Goal: Task Accomplishment & Management: Manage account settings

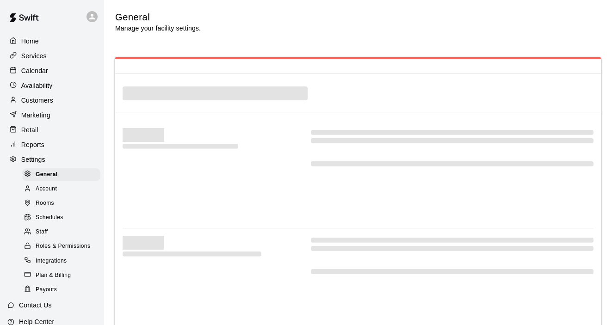
select select "**"
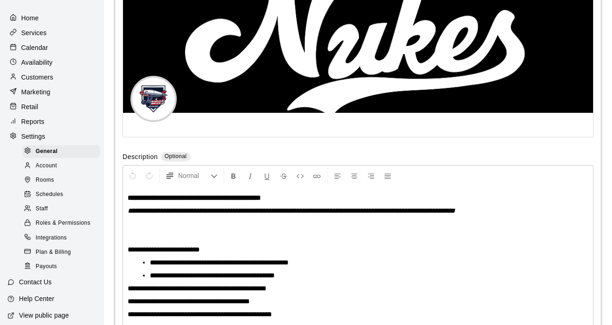
scroll to position [24, 0]
click at [45, 207] on span "Staff" at bounding box center [42, 208] width 12 height 9
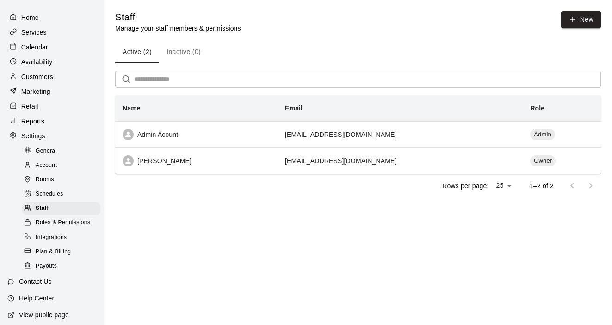
scroll to position [44, 0]
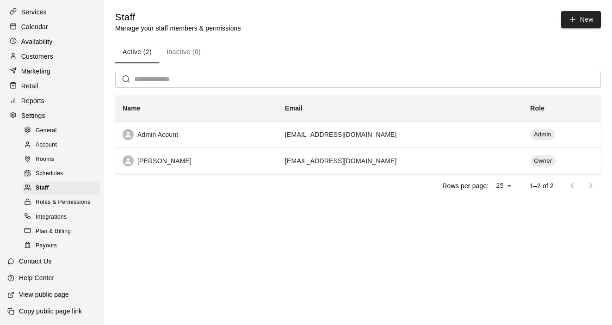
click at [44, 31] on p "Calendar" at bounding box center [34, 26] width 27 height 9
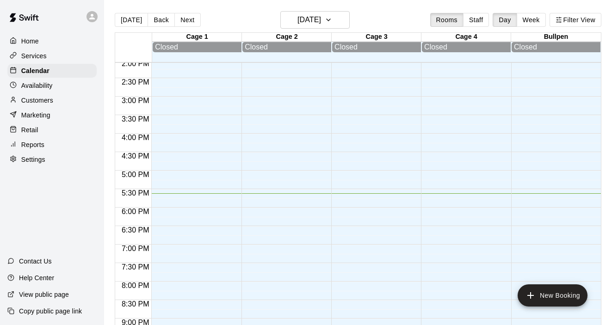
scroll to position [521, 0]
click at [477, 17] on button "Staff" at bounding box center [476, 20] width 26 height 14
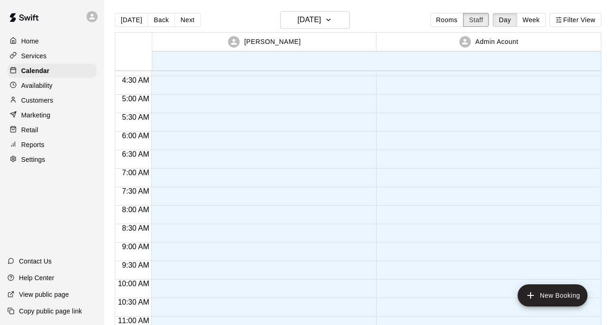
scroll to position [155, 0]
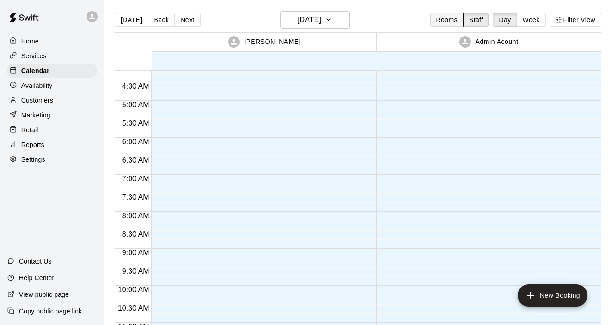
click at [446, 17] on button "Rooms" at bounding box center [446, 20] width 33 height 14
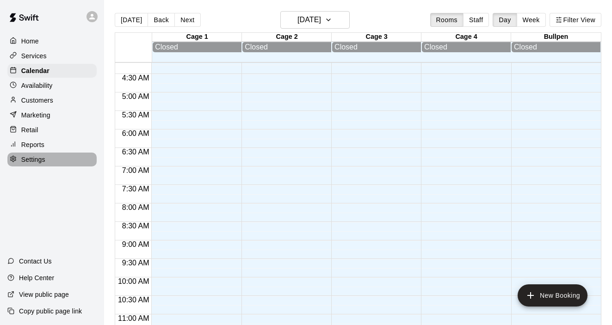
click at [35, 158] on p "Settings" at bounding box center [33, 159] width 24 height 9
select select "**"
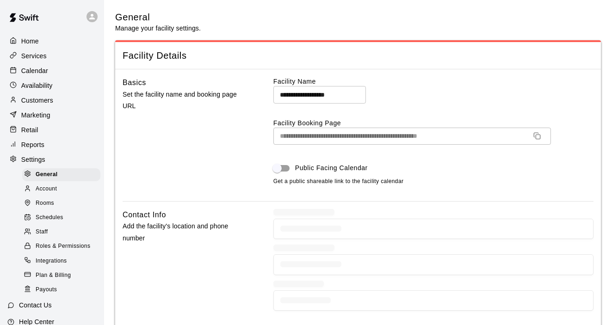
scroll to position [2005, 0]
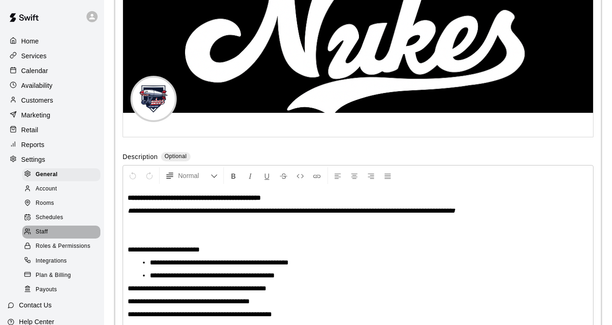
click at [48, 228] on span "Staff" at bounding box center [42, 231] width 12 height 9
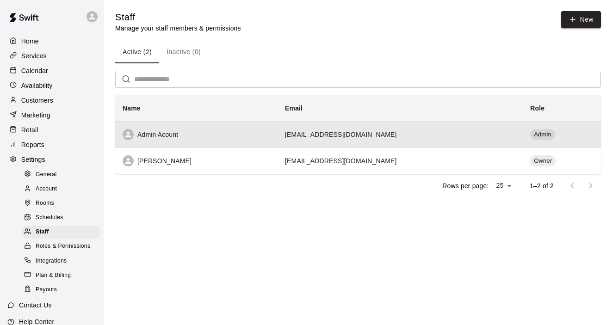
click at [169, 141] on th "Admin Acount" at bounding box center [196, 134] width 162 height 26
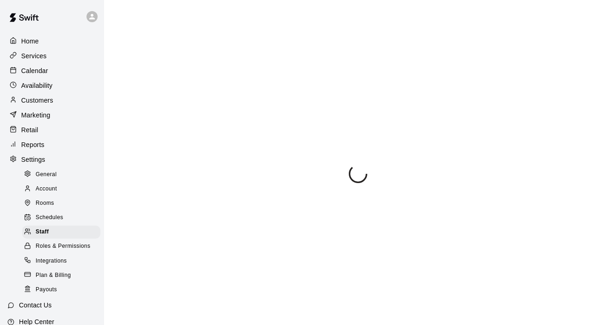
select select "**"
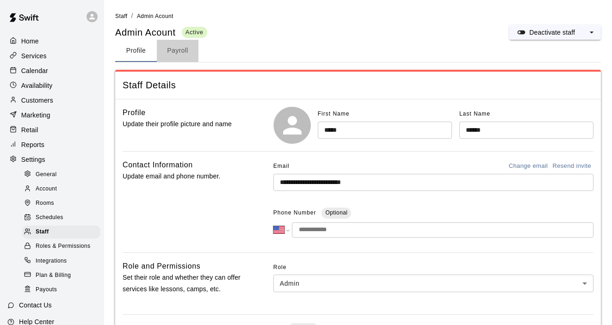
click at [180, 54] on button "Payroll" at bounding box center [178, 51] width 42 height 22
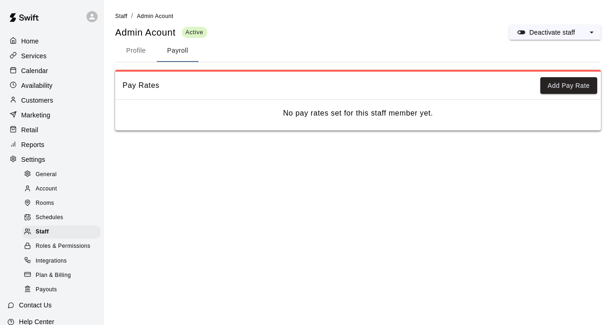
click at [138, 54] on button "Profile" at bounding box center [136, 51] width 42 height 22
select select "**"
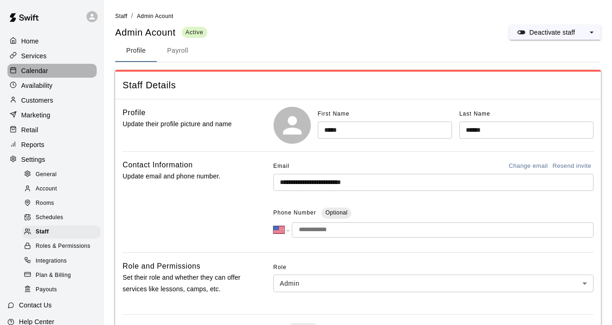
click at [42, 69] on p "Calendar" at bounding box center [34, 70] width 27 height 9
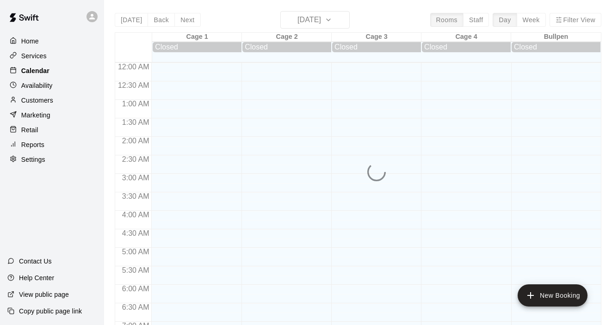
scroll to position [586, 0]
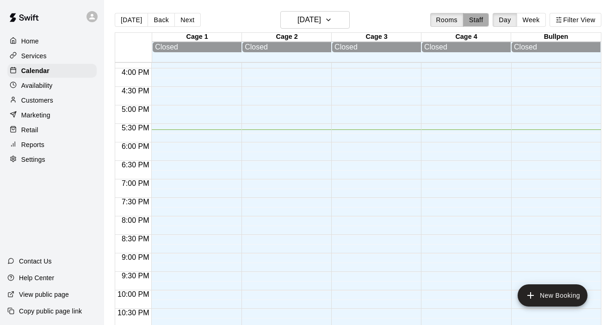
click at [472, 23] on button "Staff" at bounding box center [476, 20] width 26 height 14
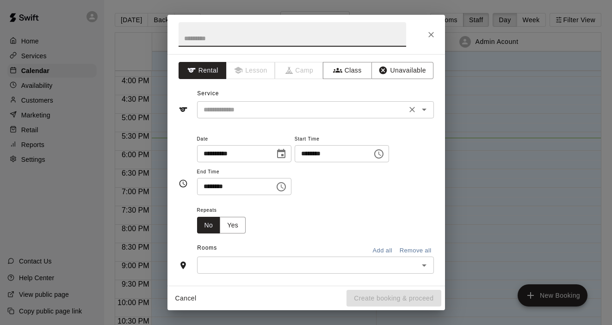
click at [423, 107] on icon "Open" at bounding box center [423, 109] width 11 height 11
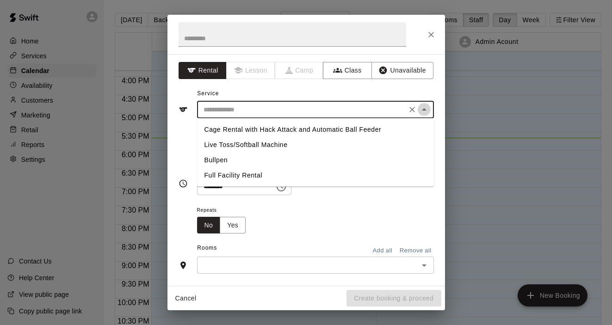
click at [423, 107] on icon "Close" at bounding box center [423, 109] width 11 height 11
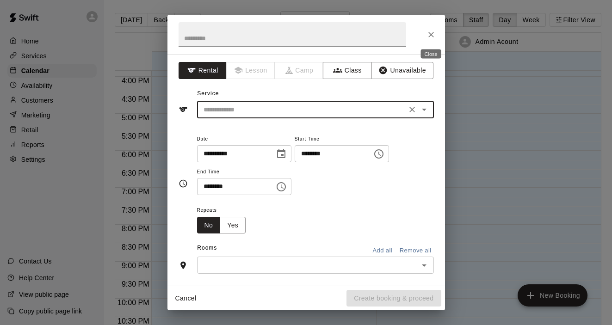
click at [433, 36] on icon "Close" at bounding box center [430, 34] width 9 height 9
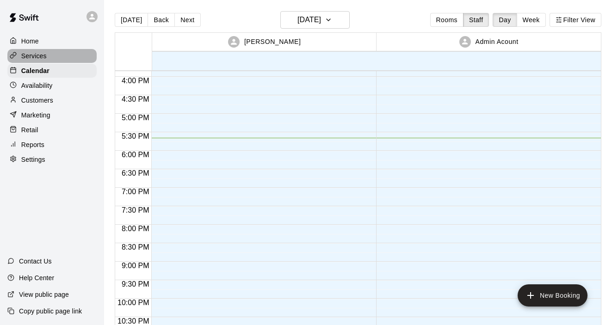
click at [40, 56] on p "Services" at bounding box center [33, 55] width 25 height 9
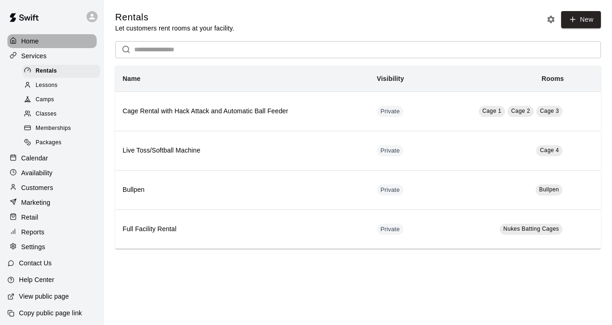
click at [30, 42] on p "Home" at bounding box center [30, 41] width 18 height 9
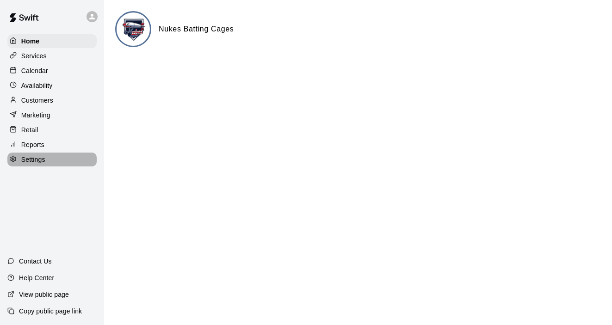
click at [34, 157] on p "Settings" at bounding box center [33, 159] width 24 height 9
select select "**"
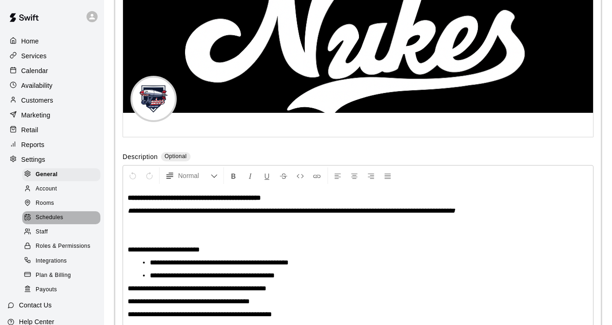
click at [53, 220] on span "Schedules" at bounding box center [50, 217] width 28 height 9
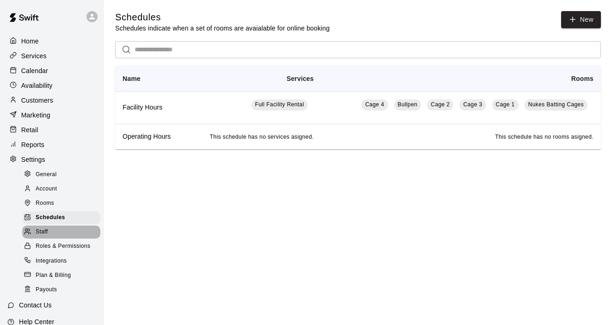
click at [48, 227] on div "Staff" at bounding box center [61, 232] width 78 height 13
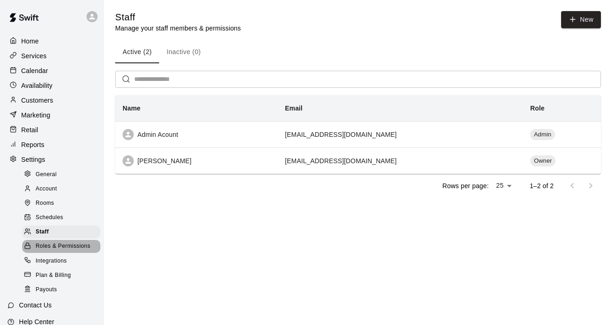
click at [48, 241] on div "Roles & Permissions" at bounding box center [61, 246] width 78 height 13
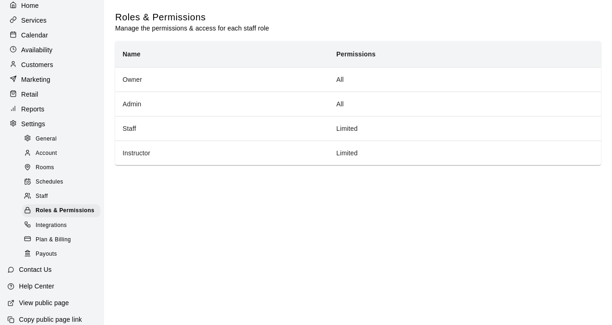
scroll to position [44, 0]
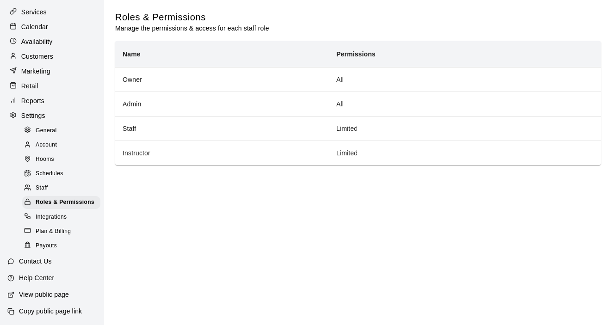
click at [41, 277] on p "Help Center" at bounding box center [36, 277] width 35 height 9
click at [43, 186] on span "Staff" at bounding box center [42, 188] width 12 height 9
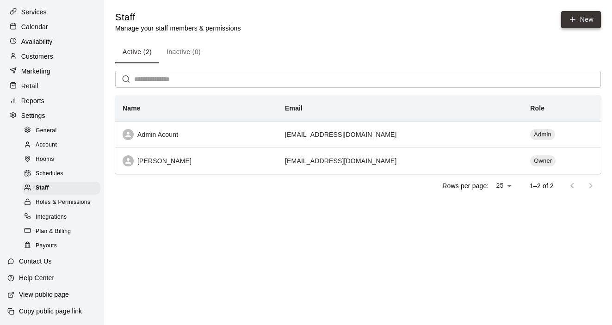
click at [568, 12] on link "New" at bounding box center [581, 19] width 40 height 17
select select "**"
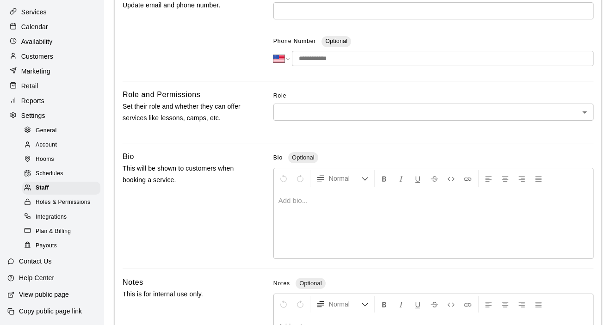
scroll to position [171, 0]
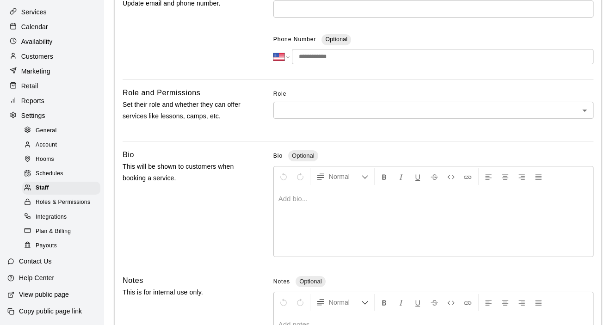
click at [580, 114] on body "**********" at bounding box center [306, 132] width 612 height 606
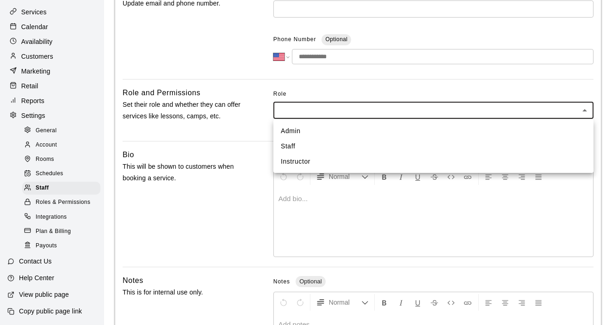
click at [529, 202] on div at bounding box center [306, 162] width 612 height 325
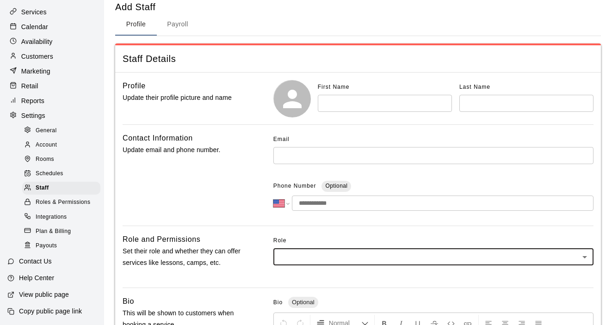
scroll to position [0, 0]
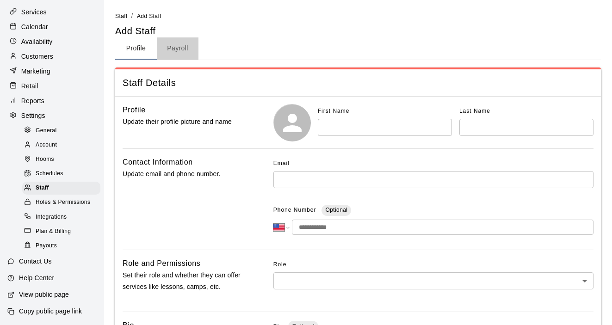
click at [180, 53] on button "Payroll" at bounding box center [178, 48] width 42 height 22
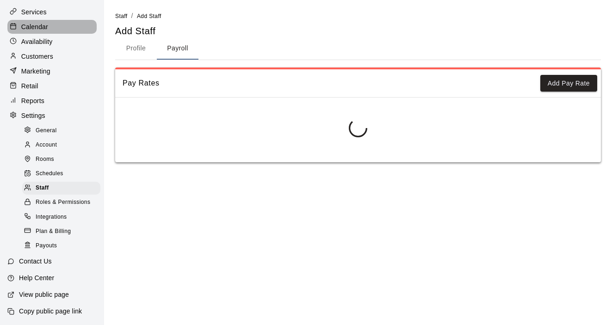
click at [39, 29] on p "Calendar" at bounding box center [34, 26] width 27 height 9
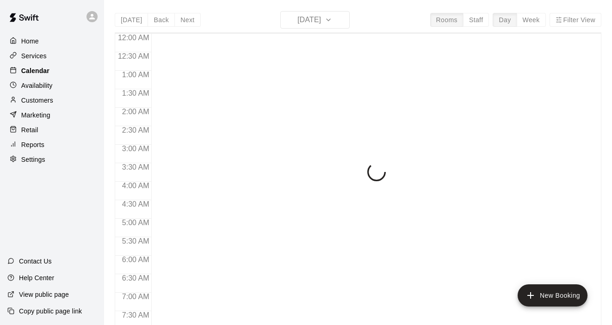
scroll to position [586, 0]
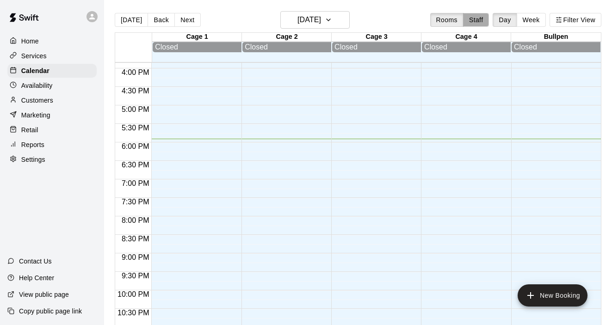
click at [478, 23] on button "Staff" at bounding box center [476, 20] width 26 height 14
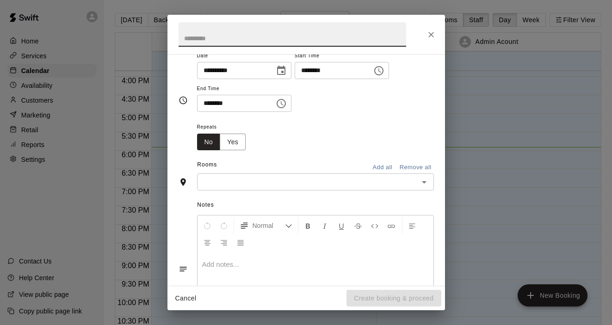
scroll to position [82, 0]
click at [419, 183] on icon "Open" at bounding box center [423, 183] width 11 height 11
click at [338, 138] on div "Repeats No Yes" at bounding box center [315, 136] width 237 height 29
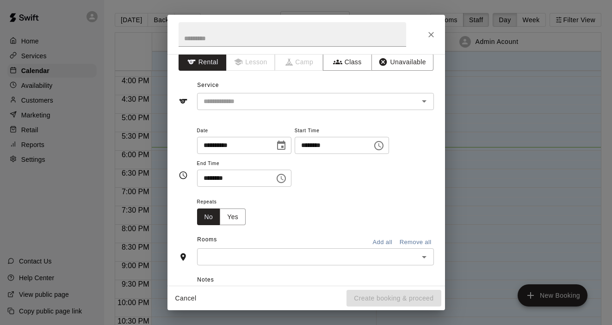
scroll to position [0, 0]
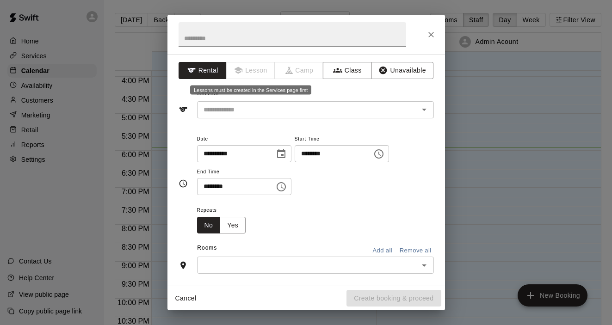
click at [261, 72] on span "Lesson" at bounding box center [251, 70] width 49 height 17
click at [430, 38] on icon "Close" at bounding box center [430, 34] width 9 height 9
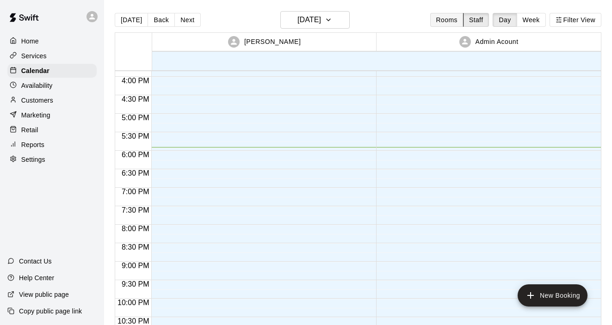
click at [445, 20] on button "Rooms" at bounding box center [446, 20] width 33 height 14
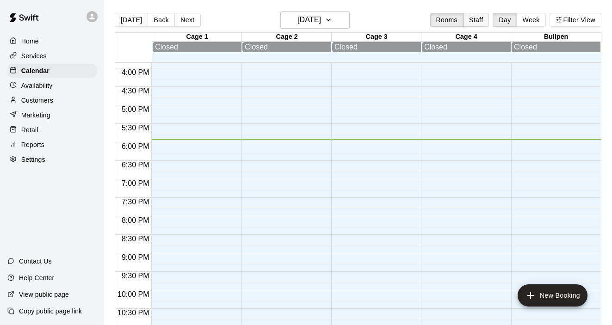
click at [474, 21] on button "Staff" at bounding box center [476, 20] width 26 height 14
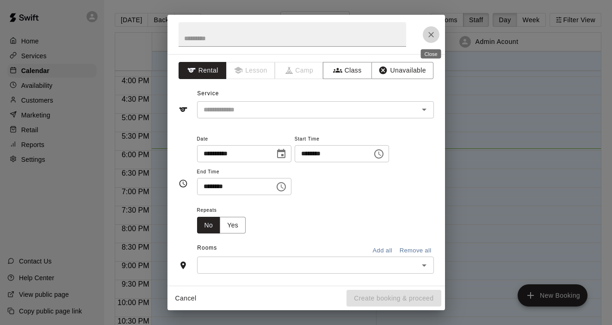
click at [432, 37] on icon "Close" at bounding box center [430, 34] width 9 height 9
